Goal: Task Accomplishment & Management: Use online tool/utility

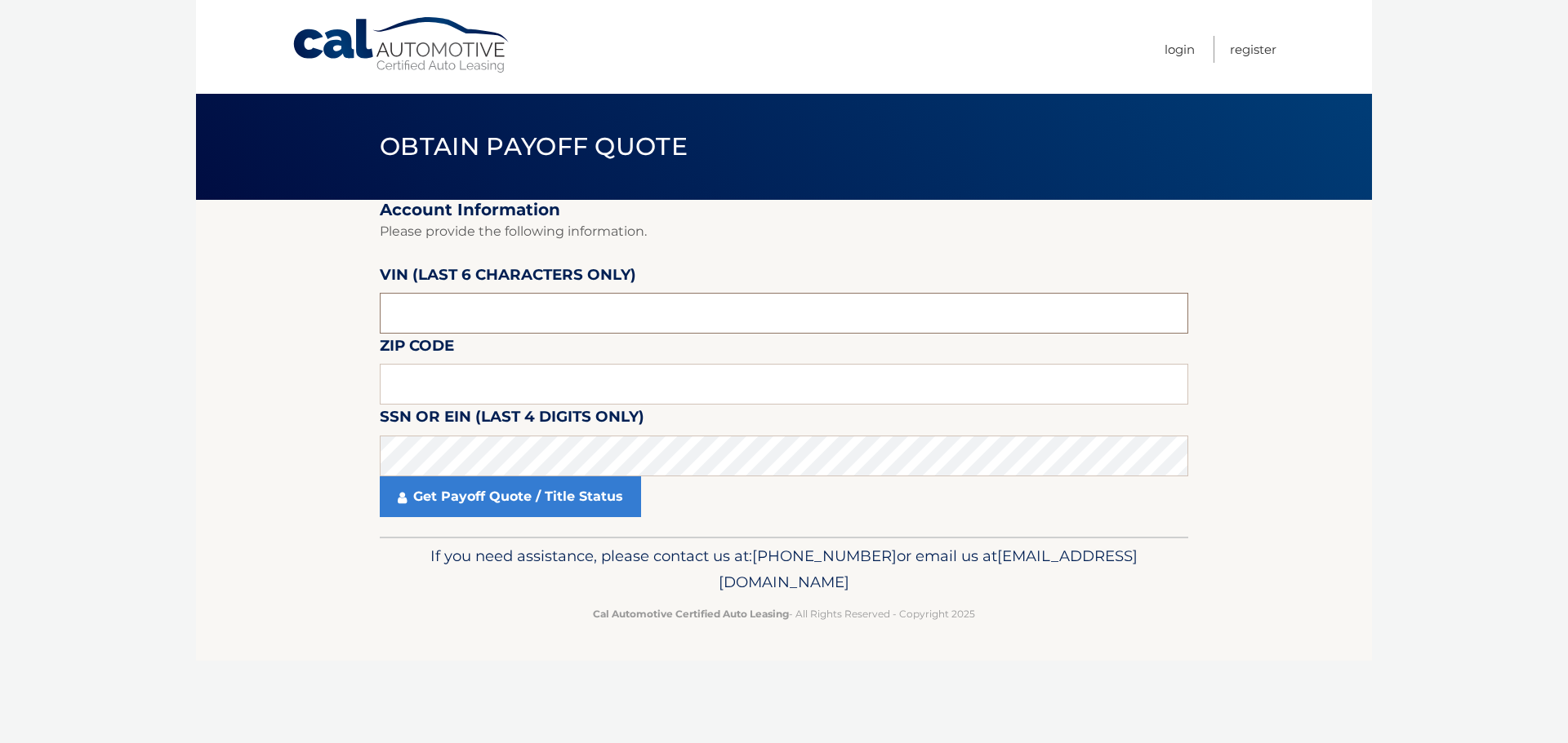
click at [499, 314] on input "text" at bounding box center [784, 313] width 809 height 41
type input "520***"
type input "N52051"
type input "02135"
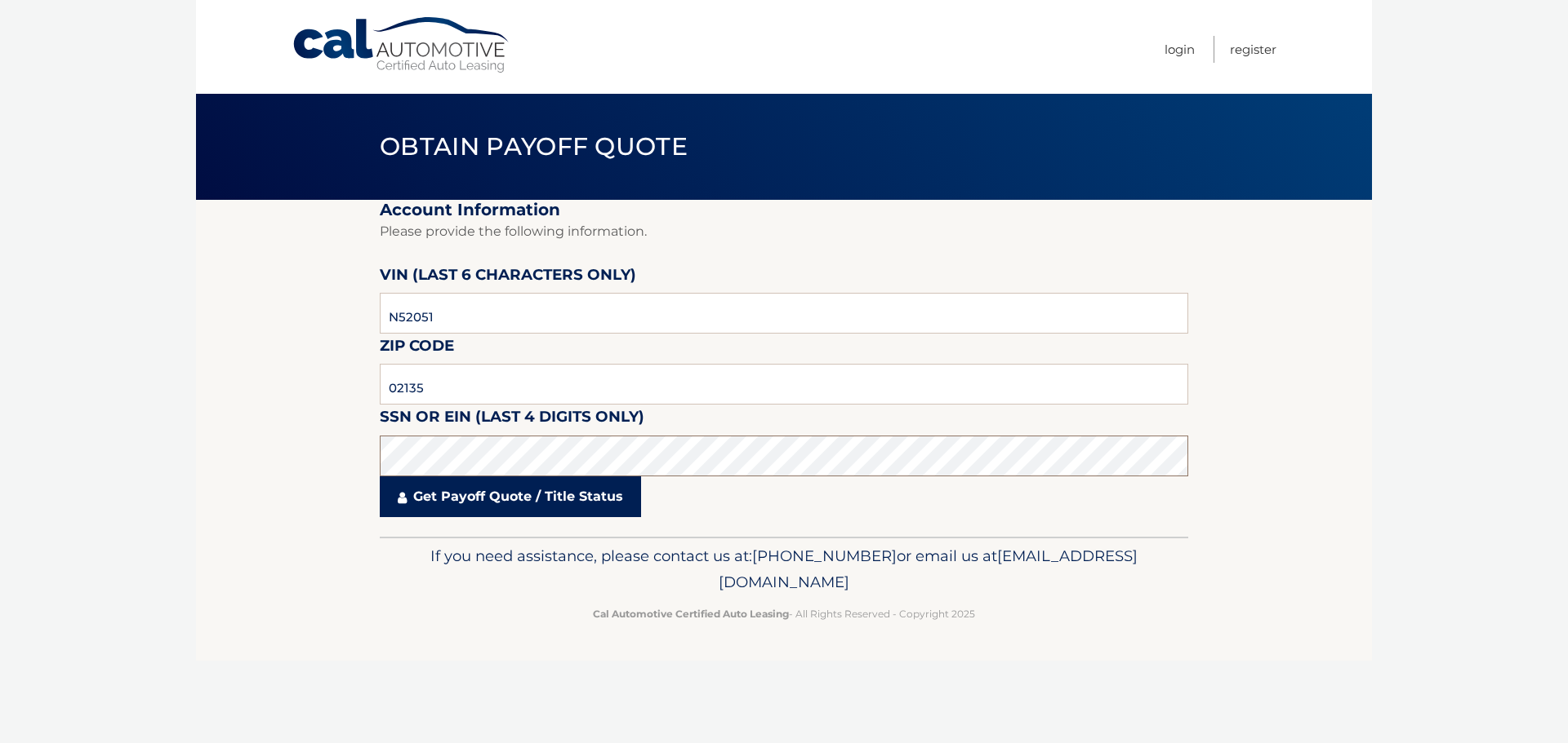
click button "For Originating Dealer" at bounding box center [0, 0] width 0 height 0
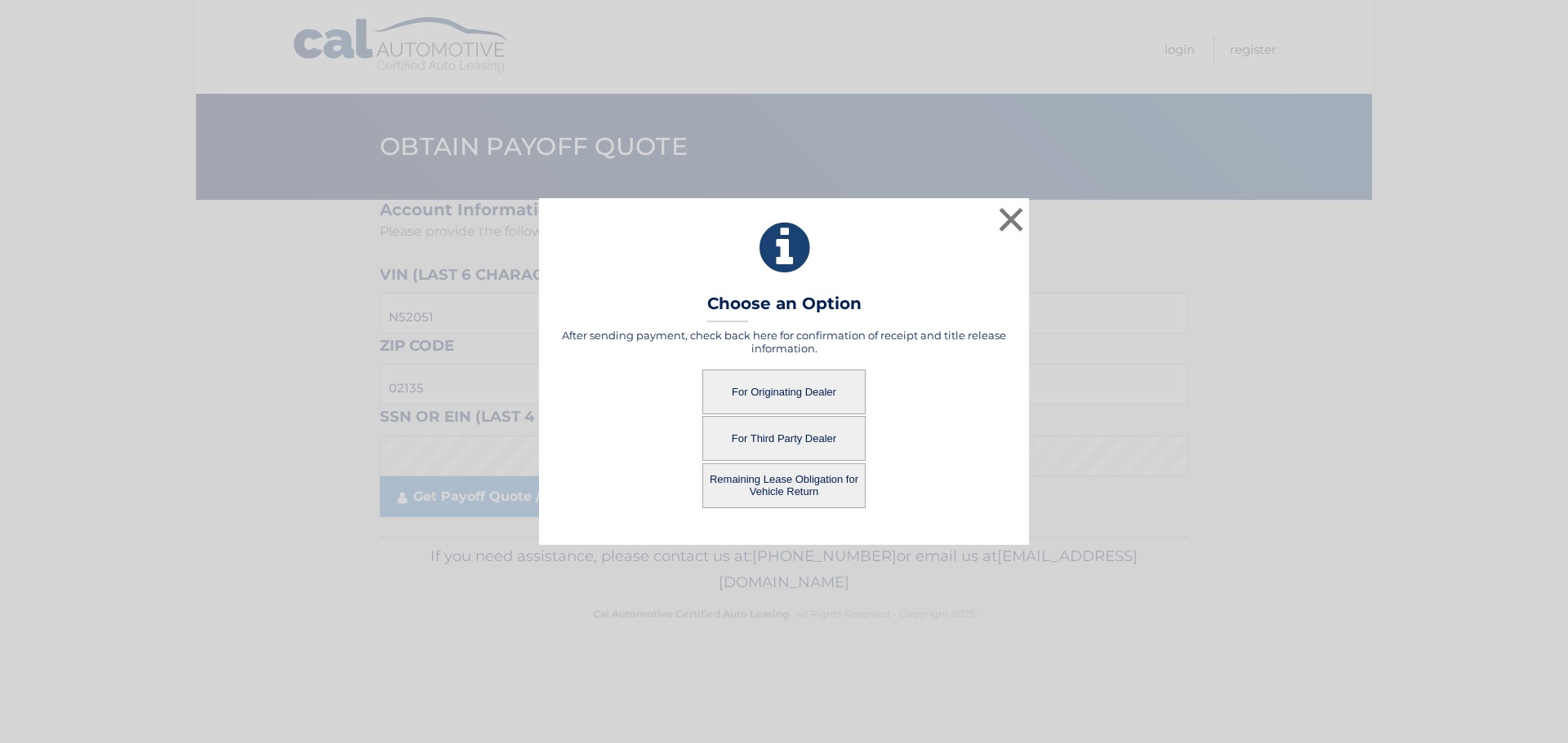
click at [775, 437] on button "For Third Party Dealer" at bounding box center [784, 439] width 163 height 45
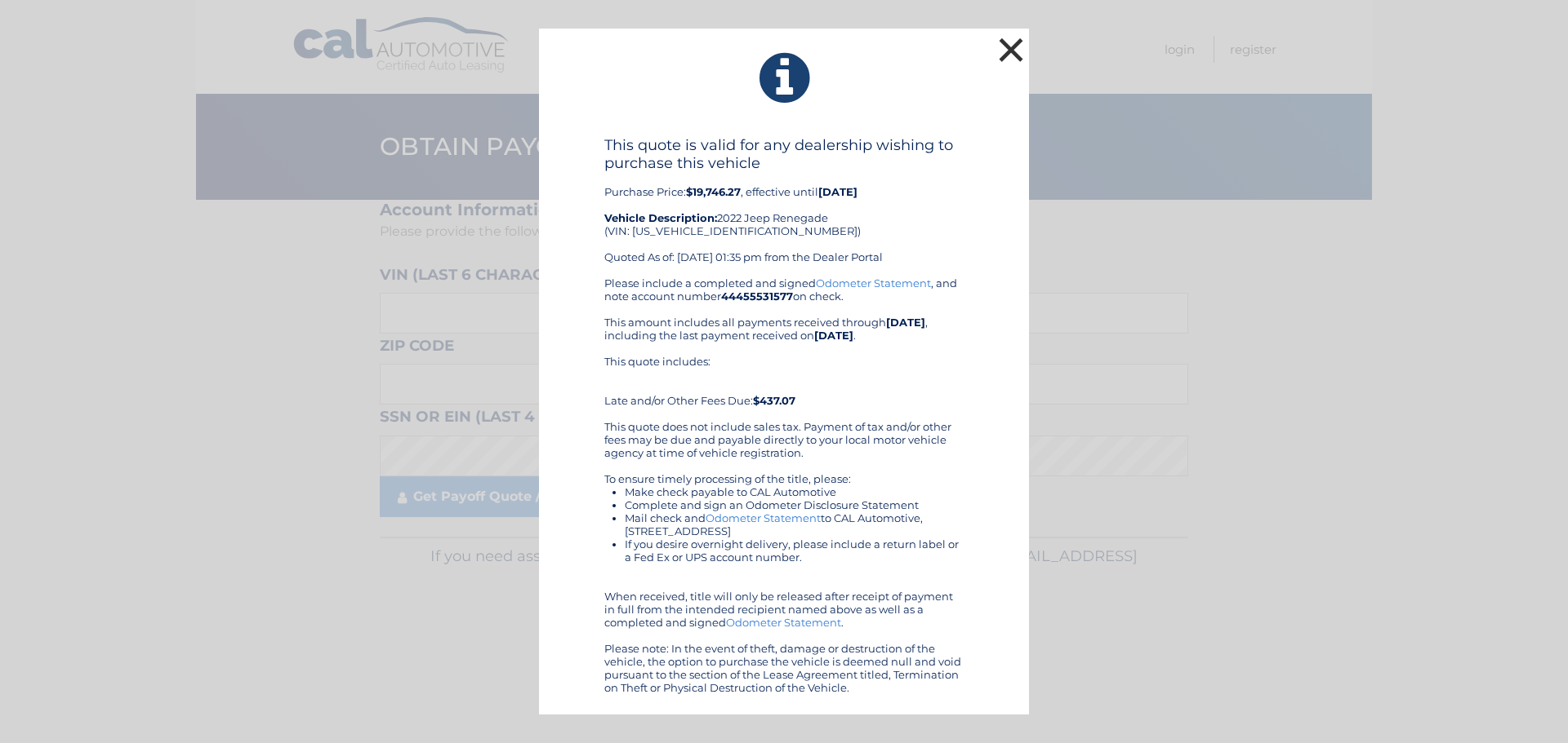
click at [1013, 52] on button "×" at bounding box center [1010, 49] width 33 height 33
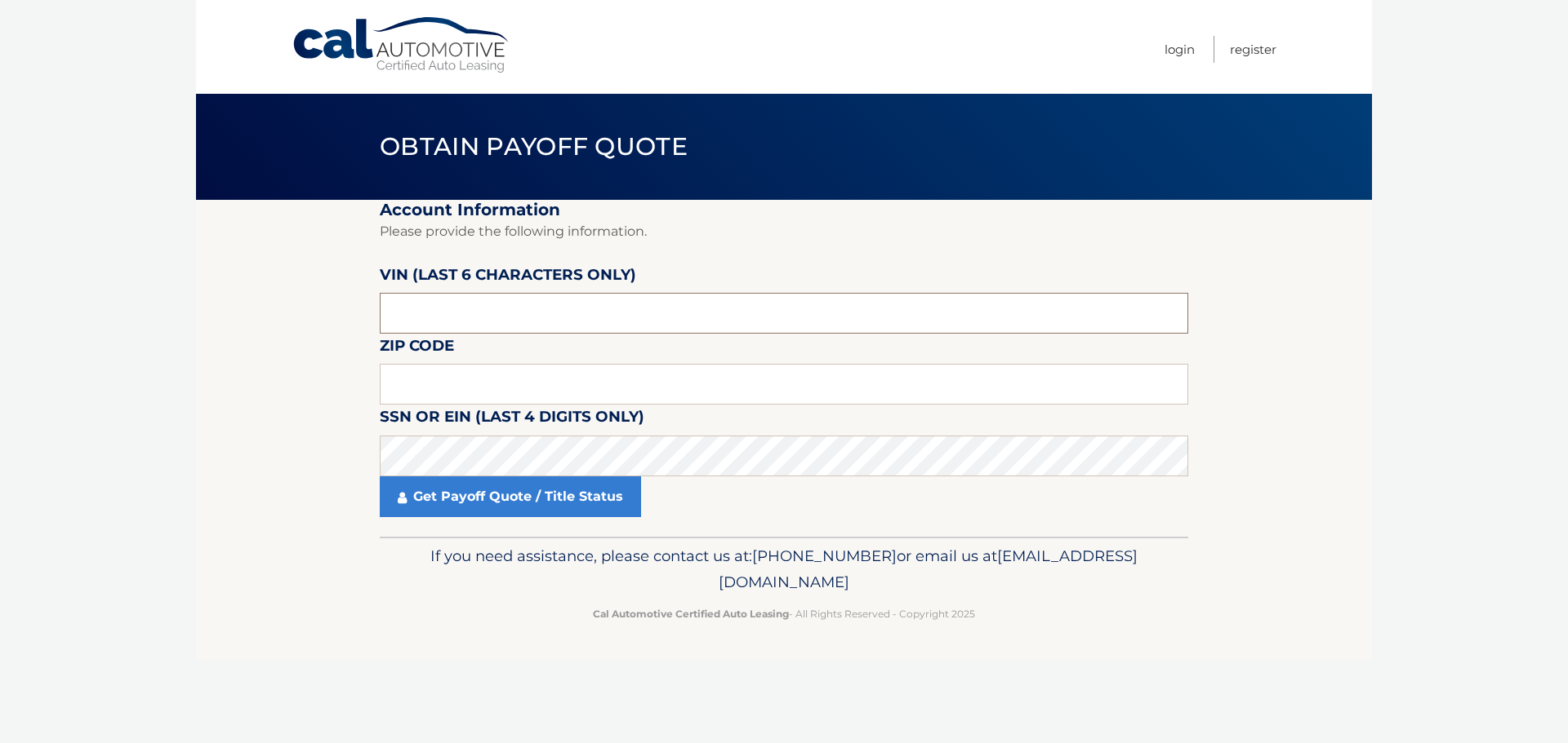
click at [518, 308] on input "text" at bounding box center [784, 313] width 809 height 41
type input "N52051"
type input "02135"
click button "For Originating Dealer" at bounding box center [0, 0] width 0 height 0
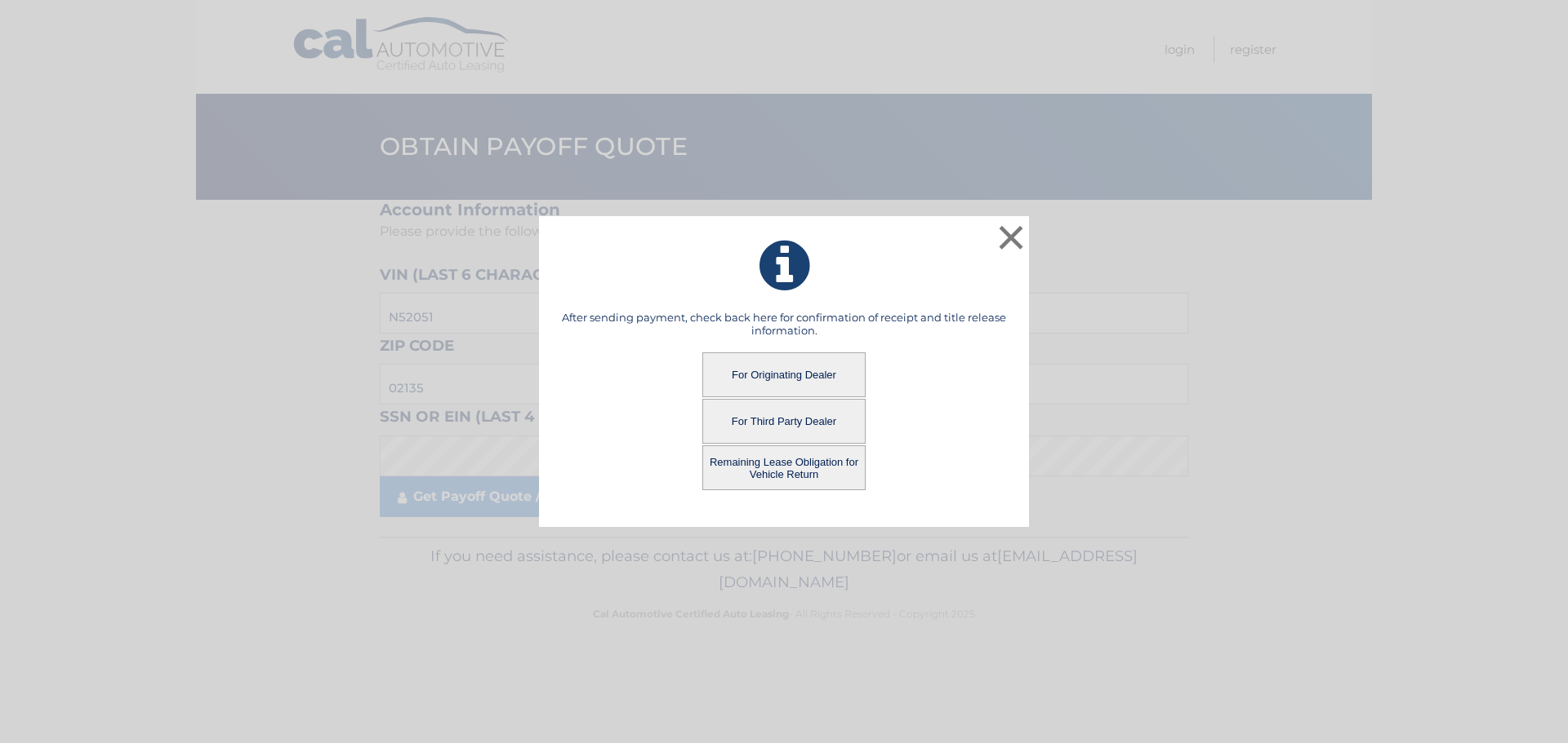
click at [763, 466] on button "Remaining Lease Obligation for Vehicle Return" at bounding box center [784, 468] width 163 height 45
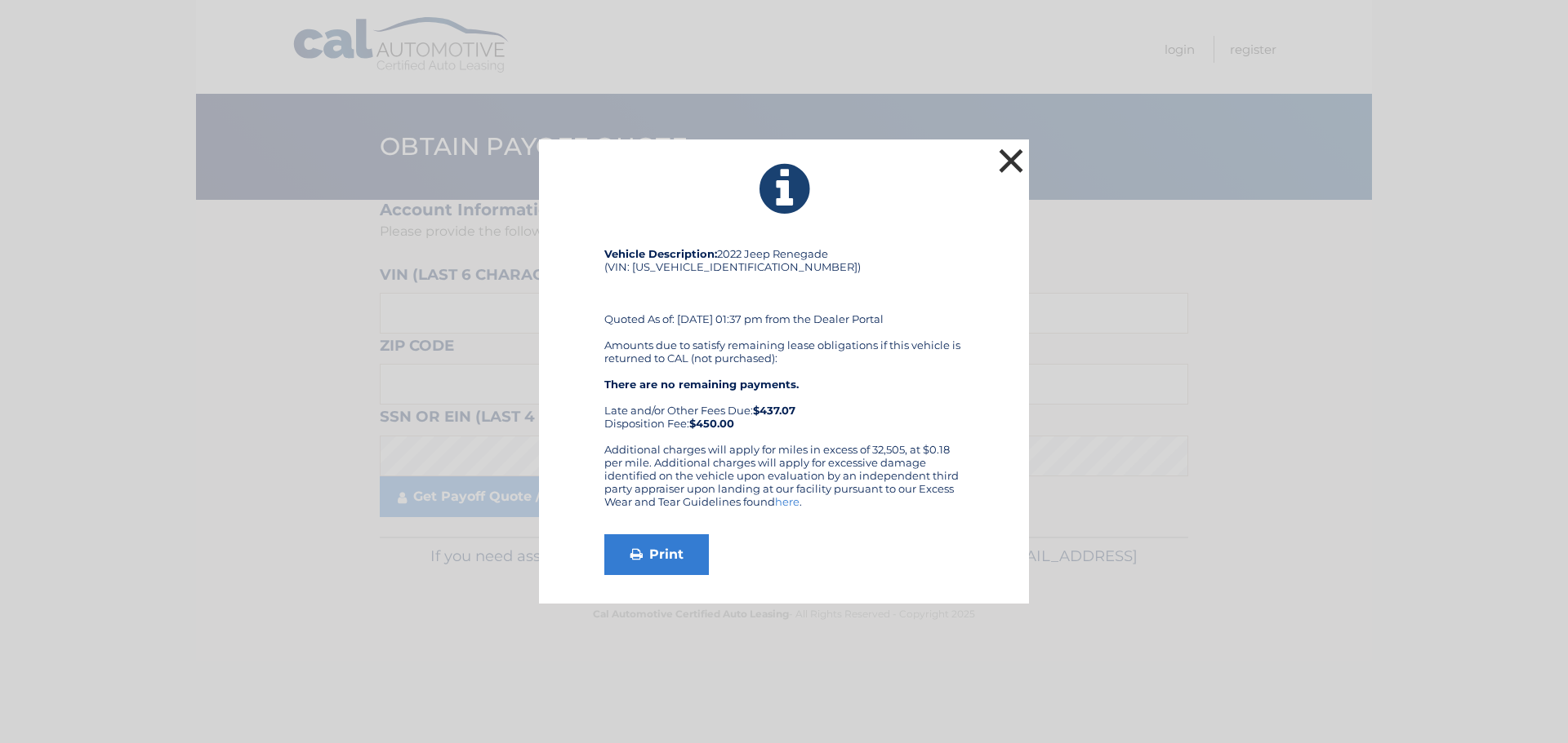
click at [997, 165] on button "×" at bounding box center [1010, 160] width 33 height 33
